Goal: Use online tool/utility

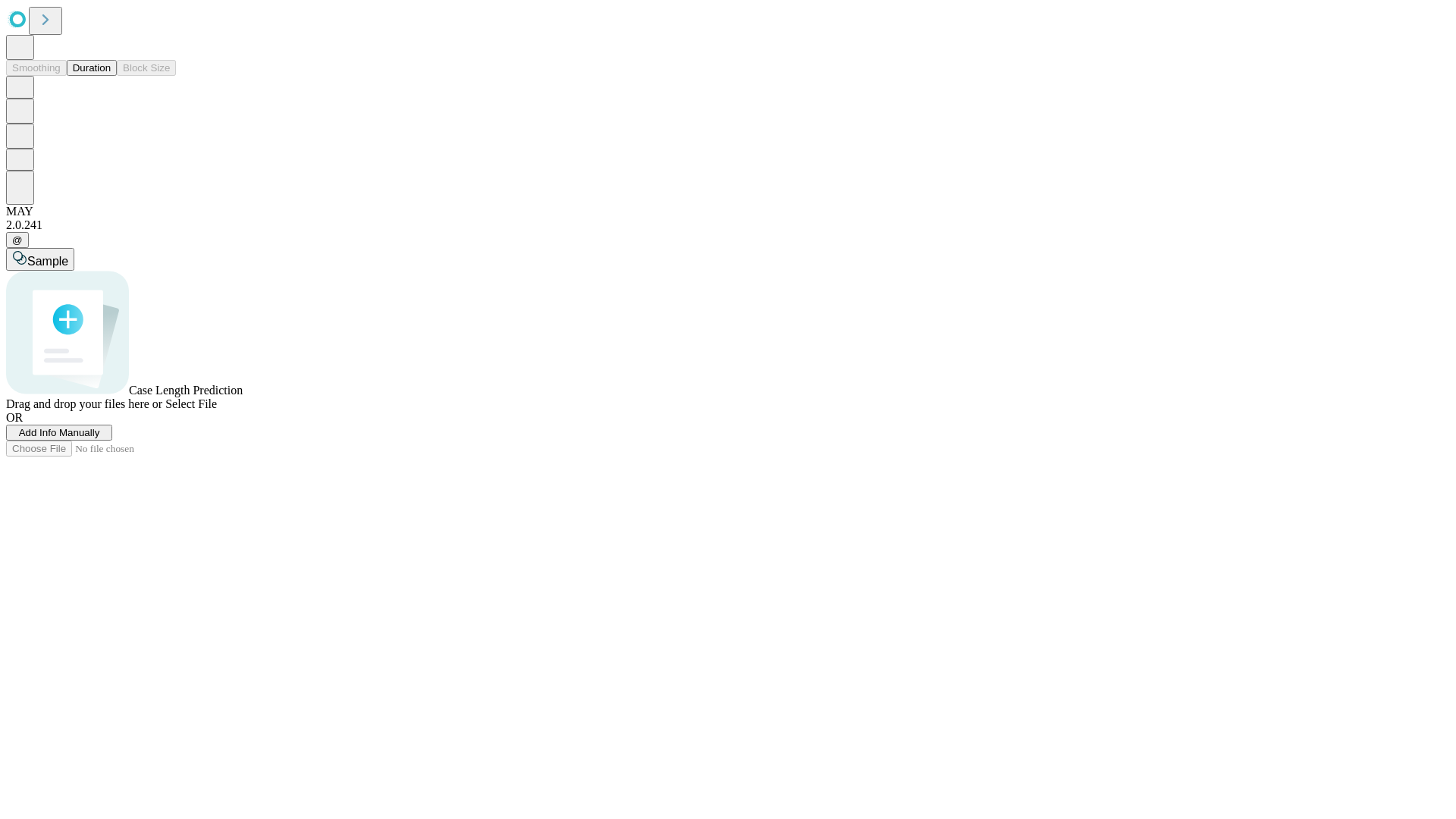
click at [111, 76] on button "Duration" at bounding box center [92, 68] width 50 height 16
click at [217, 410] on span "Select File" at bounding box center [191, 403] width 52 height 13
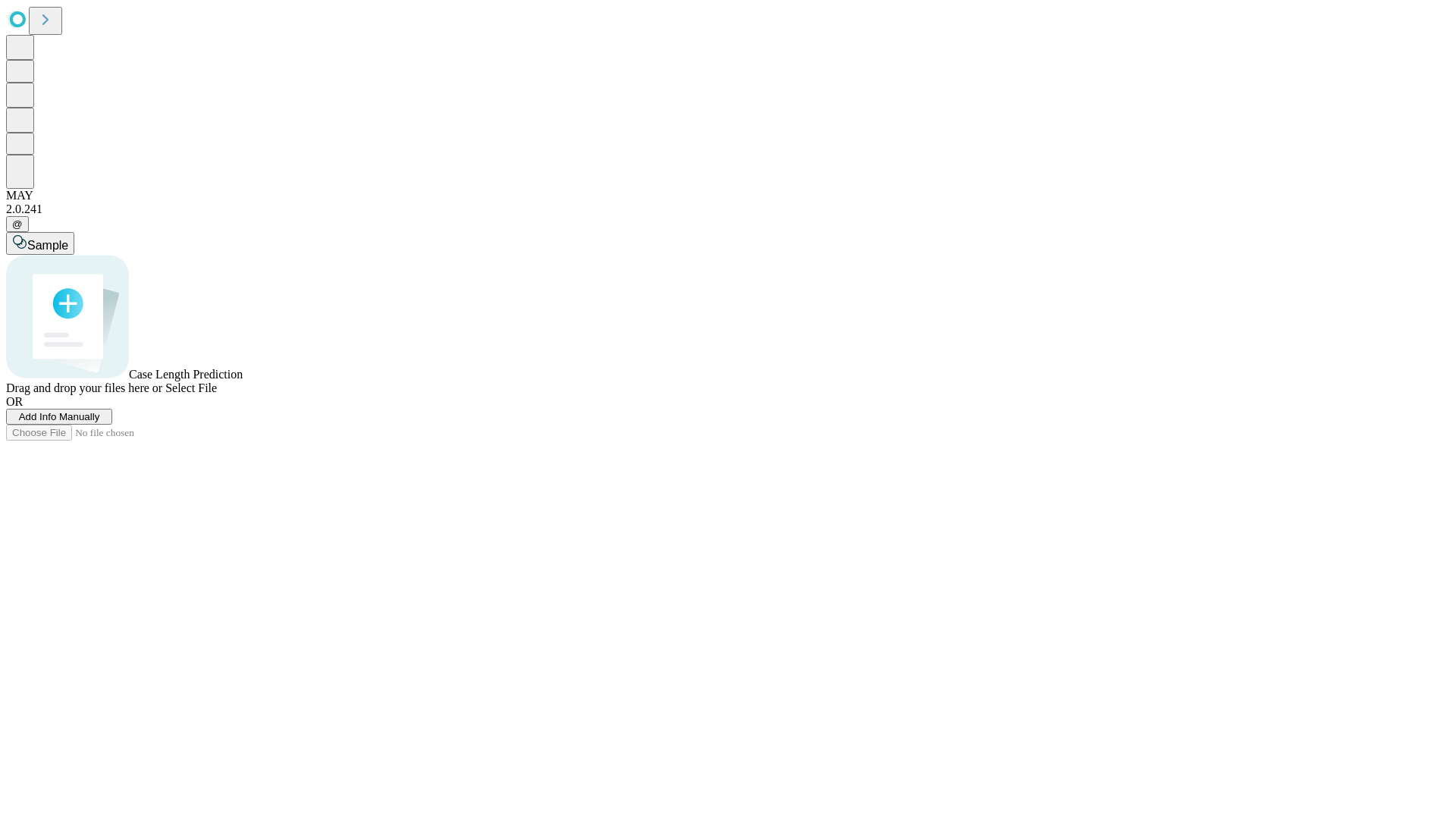
click at [217, 394] on span "Select File" at bounding box center [191, 388] width 52 height 13
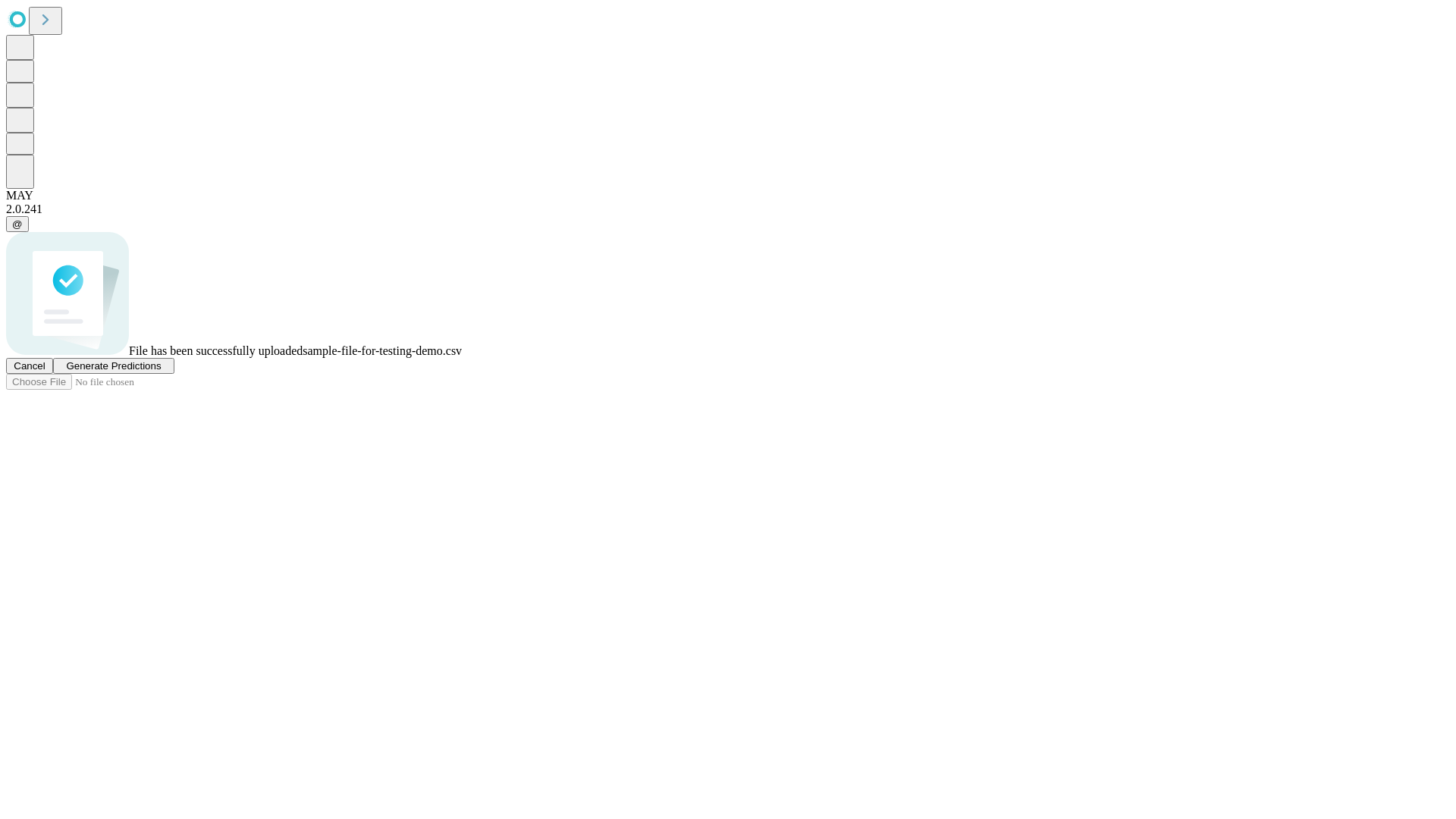
click at [161, 371] on span "Generate Predictions" at bounding box center [113, 365] width 95 height 11
